Goal: Use online tool/utility: Utilize a website feature to perform a specific function

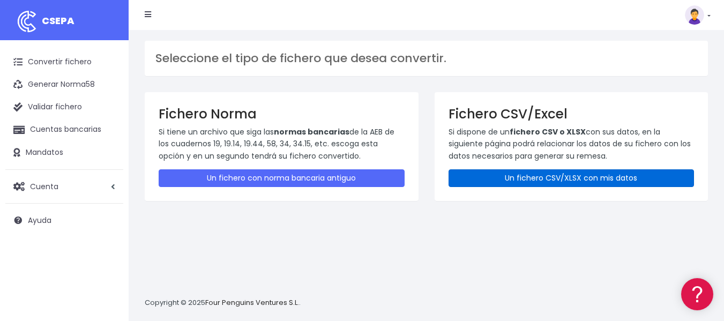
click at [515, 176] on link "Un fichero CSV/XLSX con mis datos" at bounding box center [571, 178] width 246 height 18
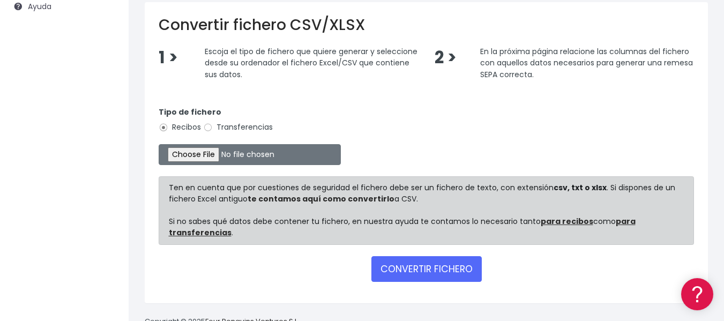
scroll to position [214, 0]
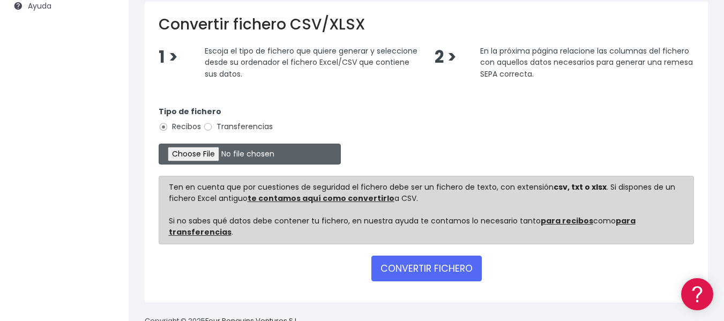
click at [206, 154] on input "file" at bounding box center [250, 154] width 182 height 21
type input "C:\fakepath\plantilla_sepa_1914_core_rellena_modificada.xlsx"
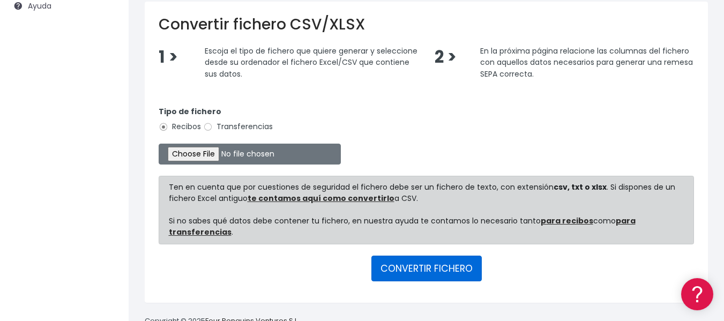
click at [410, 273] on button "CONVERTIR FICHERO" at bounding box center [426, 268] width 110 height 26
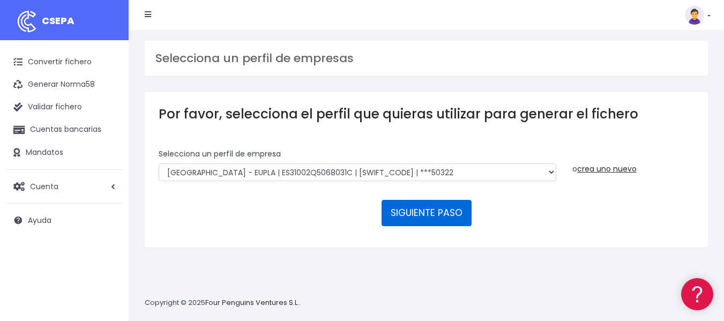
click at [425, 211] on button "SIGUIENTE PASO" at bounding box center [426, 213] width 90 height 26
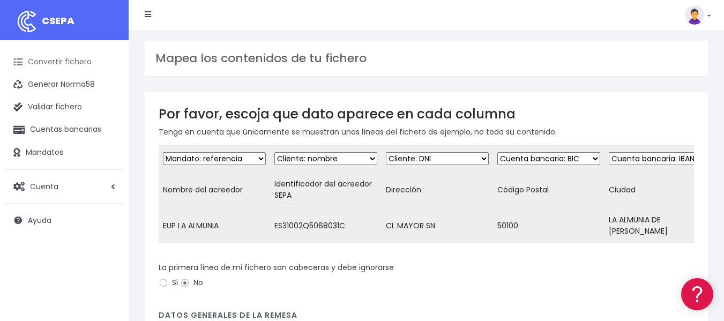
click at [71, 62] on link "Convertir fichero" at bounding box center [64, 62] width 118 height 22
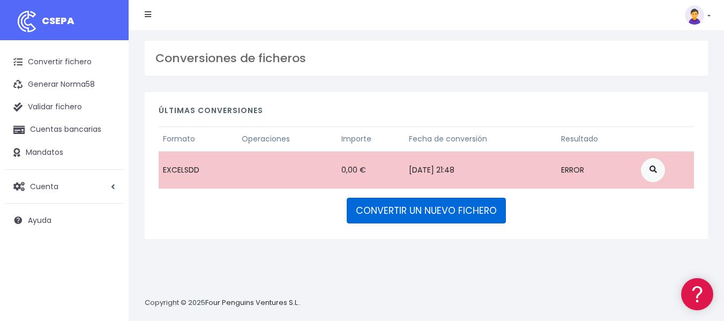
click at [379, 208] on link "CONVERTIR UN NUEVO FICHERO" at bounding box center [426, 211] width 159 height 26
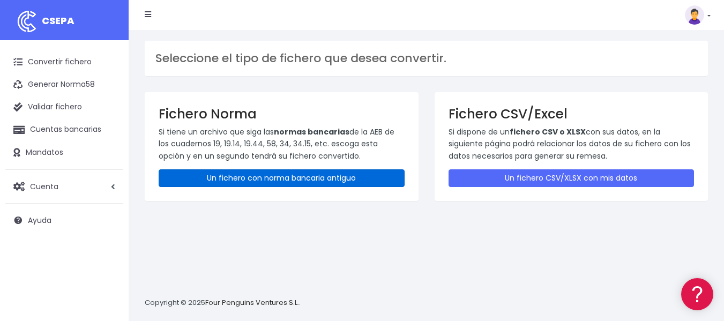
click at [305, 177] on link "Un fichero con norma bancaria antiguo" at bounding box center [282, 178] width 246 height 18
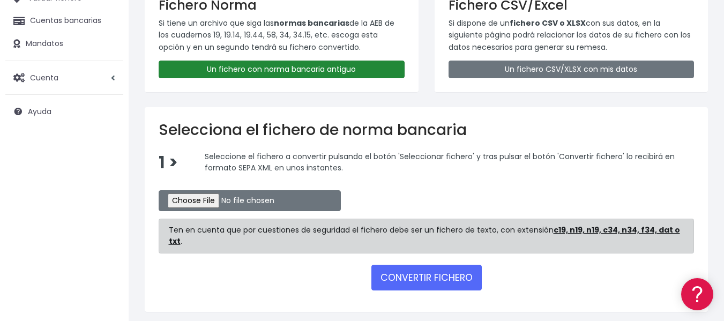
scroll to position [135, 0]
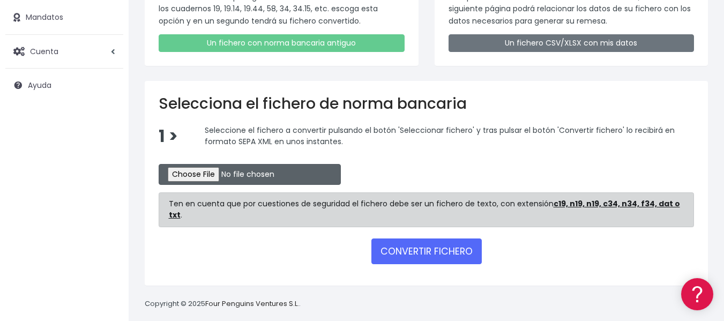
click at [224, 175] on input "file" at bounding box center [250, 174] width 182 height 21
type input "C:\fakepath\tasa1_ibercaja_con_DNI_corregido.txt"
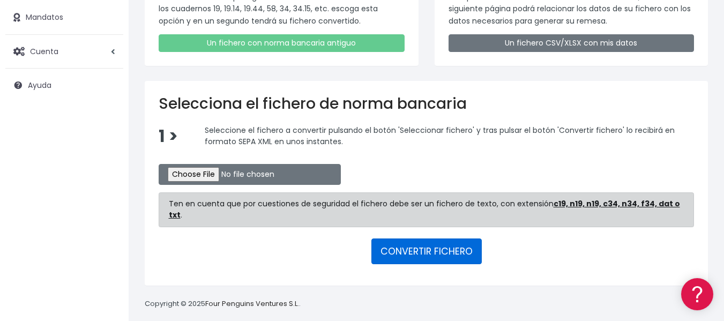
click at [412, 238] on button "CONVERTIR FICHERO" at bounding box center [426, 251] width 110 height 26
